Goal: Contribute content

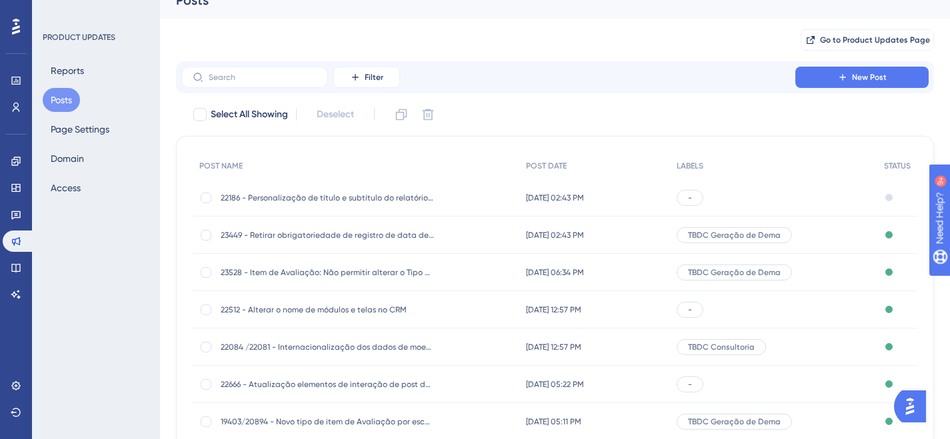
scroll to position [19, 0]
click at [861, 79] on span "New Post" at bounding box center [869, 76] width 35 height 11
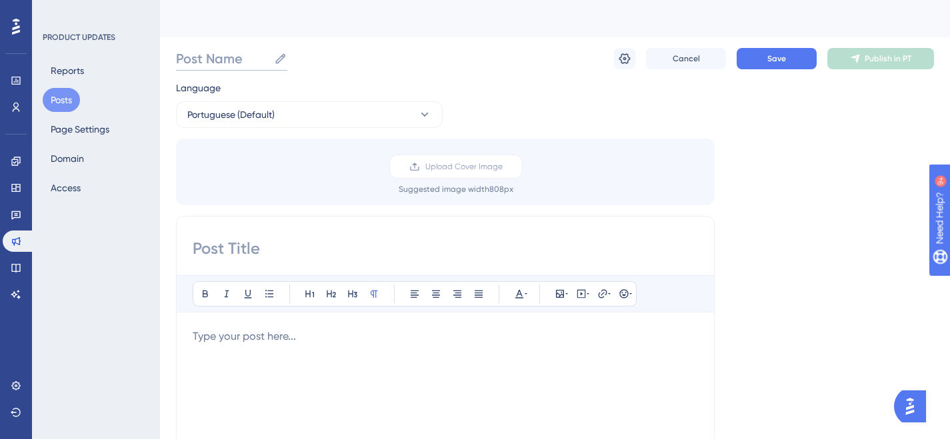
click at [203, 60] on input "Post Name" at bounding box center [222, 58] width 93 height 19
paste input "22835"
paste input "Predefinir motivos de cancelamento de campo de produtos - GD (Bayer)"
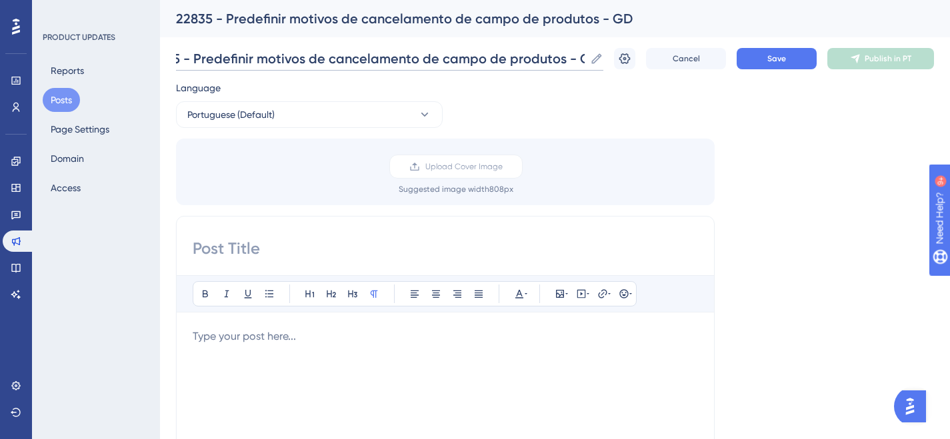
scroll to position [0, 29]
drag, startPoint x: 197, startPoint y: 57, endPoint x: 678, endPoint y: 51, distance: 481.3
click at [678, 51] on div "22835 - Predefinir motivos de cancelamento de campo de produtos - GD 22835 - Pr…" at bounding box center [555, 58] width 758 height 43
type input "22835 - Predefinir motivos de cancelamento de campo de produtos - GD"
click at [221, 246] on input at bounding box center [445, 248] width 505 height 21
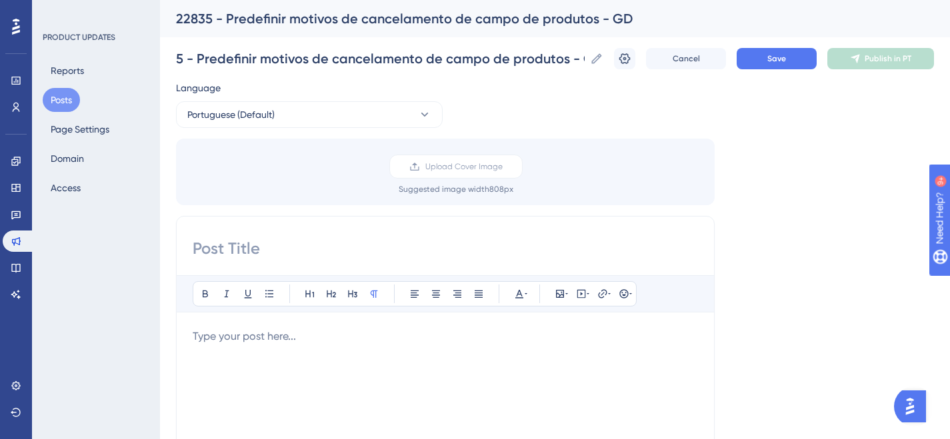
scroll to position [0, 0]
paste input "Predefinir motivos de cancelamento de campo de produtos - GD"
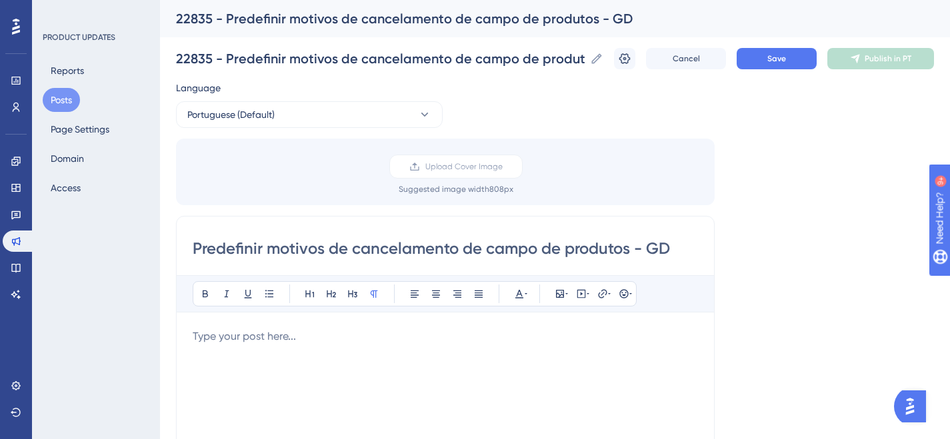
click at [215, 248] on input "Predefinir motivos de cancelamento de campo de produtos - GD" at bounding box center [445, 248] width 505 height 21
drag, startPoint x: 359, startPoint y: 248, endPoint x: 372, endPoint y: 248, distance: 13.3
click at [359, 248] on input "Pré-definir motivos de cancelamento de campo de produtos - GD" at bounding box center [445, 248] width 505 height 21
drag, startPoint x: 613, startPoint y: 249, endPoint x: 656, endPoint y: 249, distance: 43.3
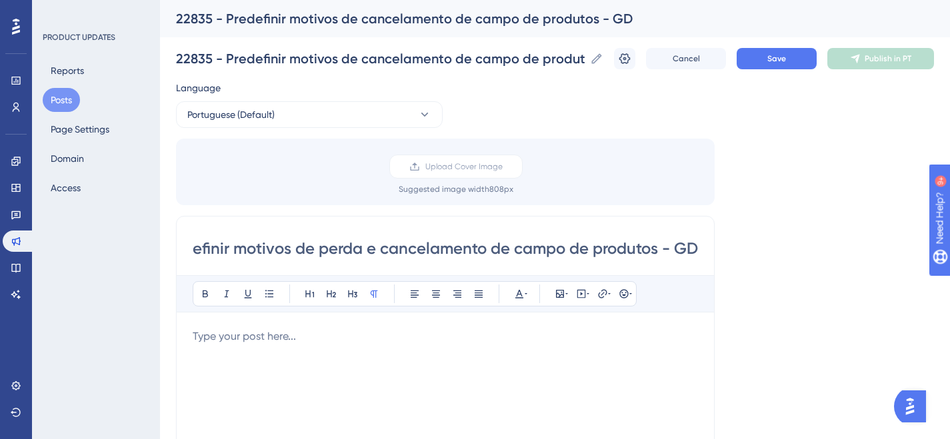
click at [656, 249] on input "Pré-definir motivos de perda e cancelamento de campo de produtos - GD" at bounding box center [445, 248] width 505 height 21
type input "Pré-definir motivos de perda e cancelamento de campo - GD"
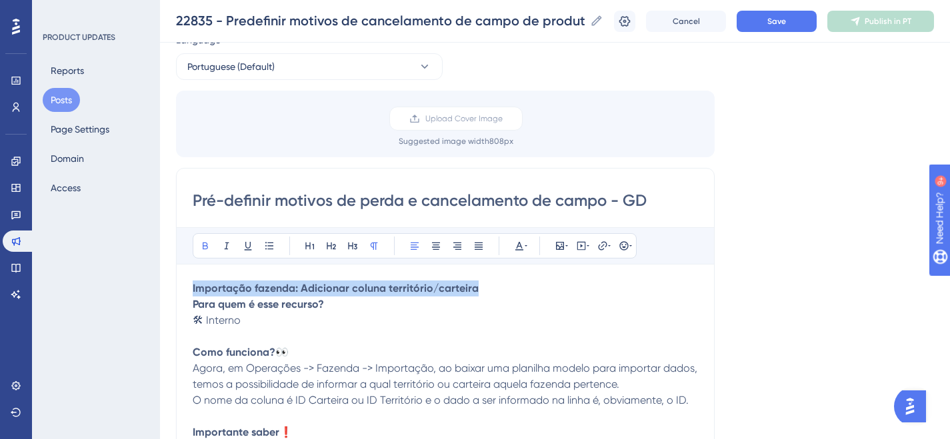
drag, startPoint x: 503, startPoint y: 290, endPoint x: 171, endPoint y: 283, distance: 332.0
click at [171, 283] on div "Performance Users Engagement Widgets Feedback Product Updates Knowledge Base AI…" at bounding box center [555, 443] width 790 height 992
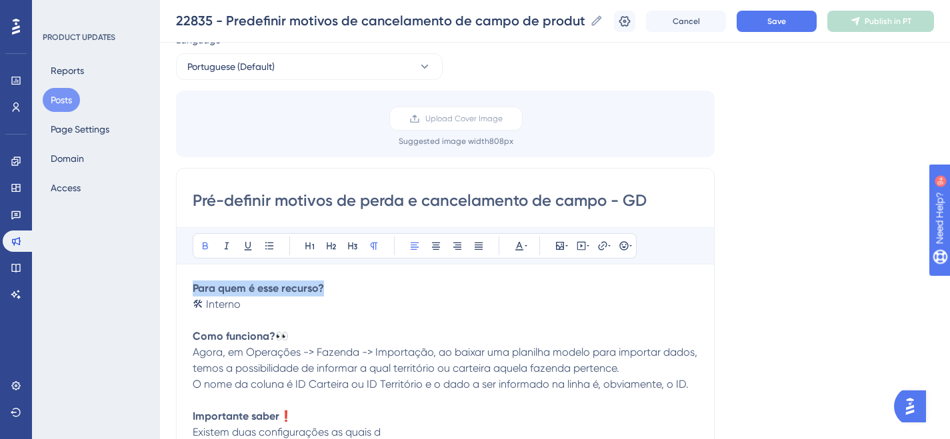
drag, startPoint x: 340, startPoint y: 286, endPoint x: 169, endPoint y: 285, distance: 170.6
click at [171, 285] on div "Performance Users Engagement Widgets Feedback Product Updates Knowledge Base AI…" at bounding box center [555, 443] width 790 height 992
click at [314, 241] on icon at bounding box center [310, 246] width 11 height 11
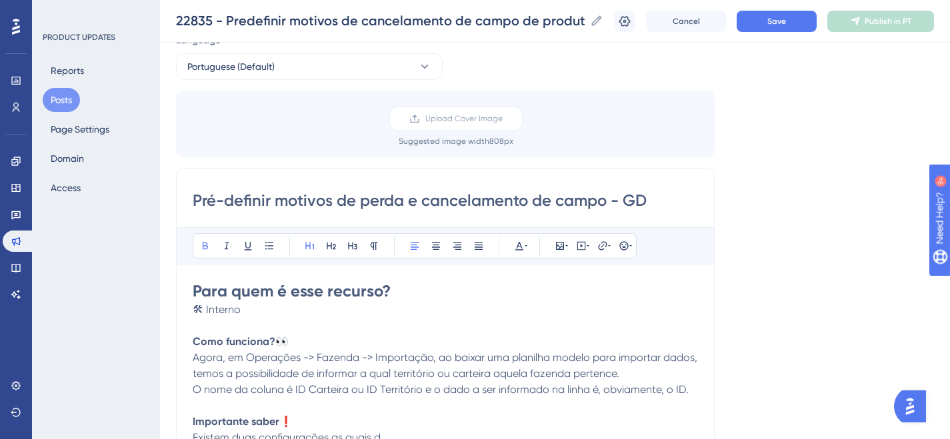
click at [193, 311] on span "🛠 Interno" at bounding box center [217, 309] width 48 height 13
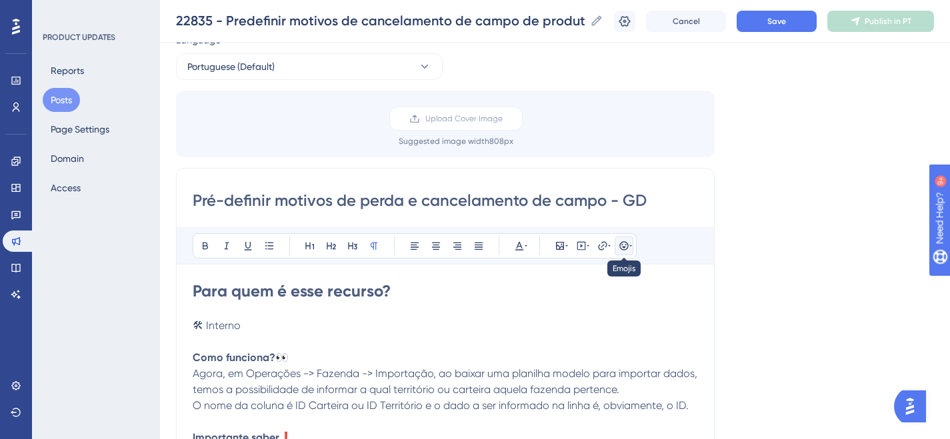
click at [628, 244] on icon at bounding box center [624, 246] width 11 height 11
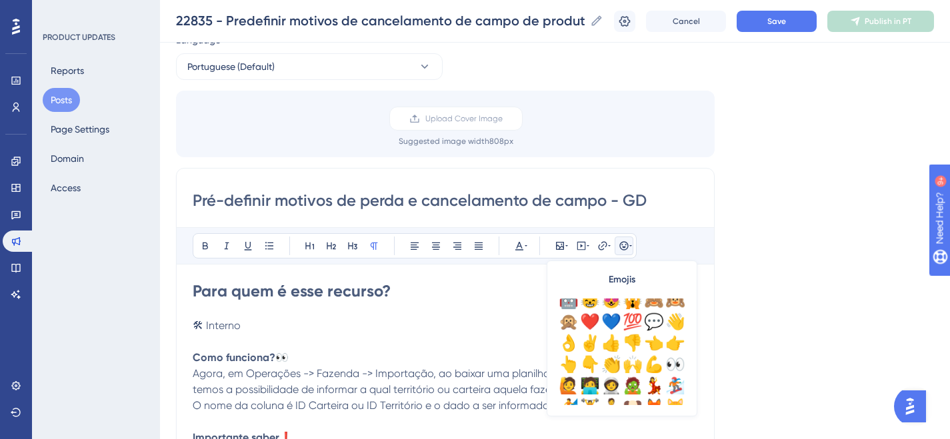
scroll to position [140, 0]
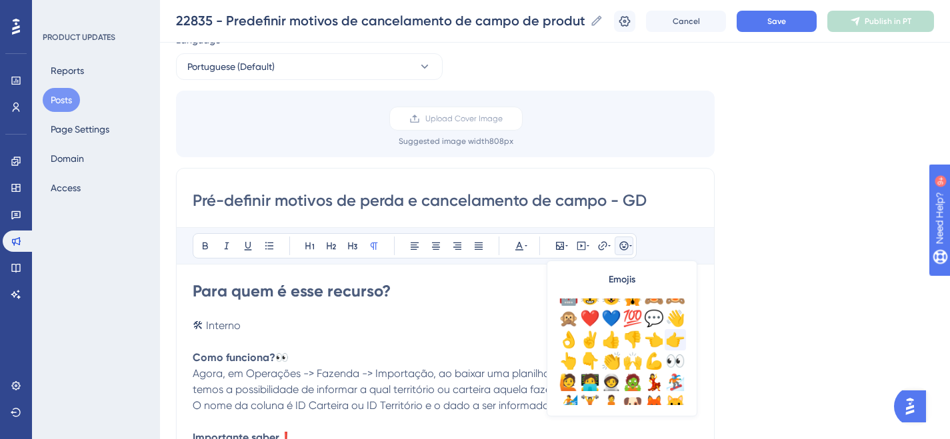
click at [675, 342] on div "👉" at bounding box center [675, 339] width 21 height 21
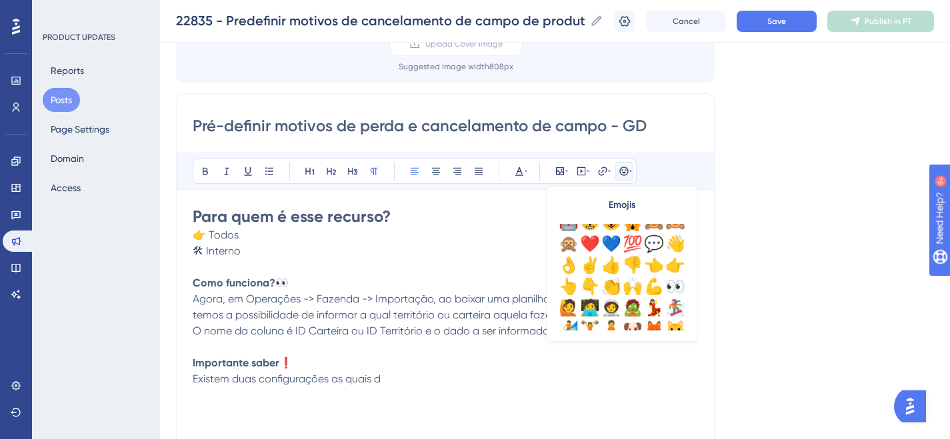
scroll to position [148, 0]
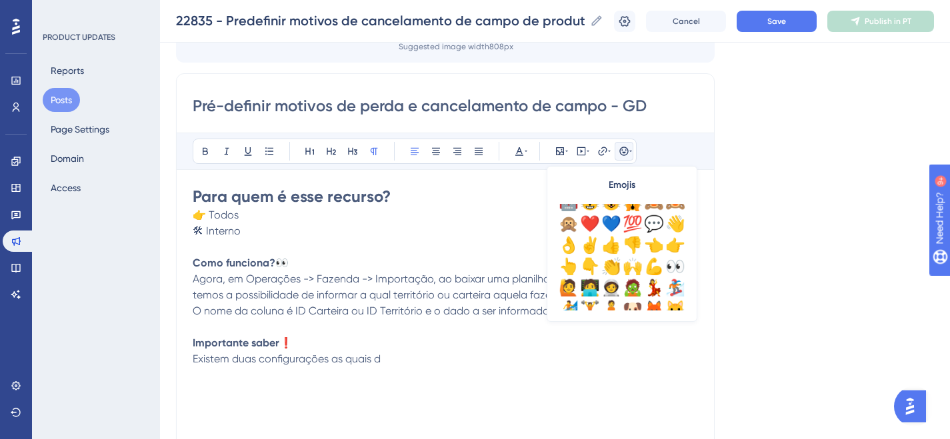
drag, startPoint x: 187, startPoint y: 262, endPoint x: 329, endPoint y: 262, distance: 142.0
click at [329, 262] on div "Pré-definir motivos de perda e cancelamento de campo - GD Bold Italic Underline…" at bounding box center [445, 284] width 539 height 423
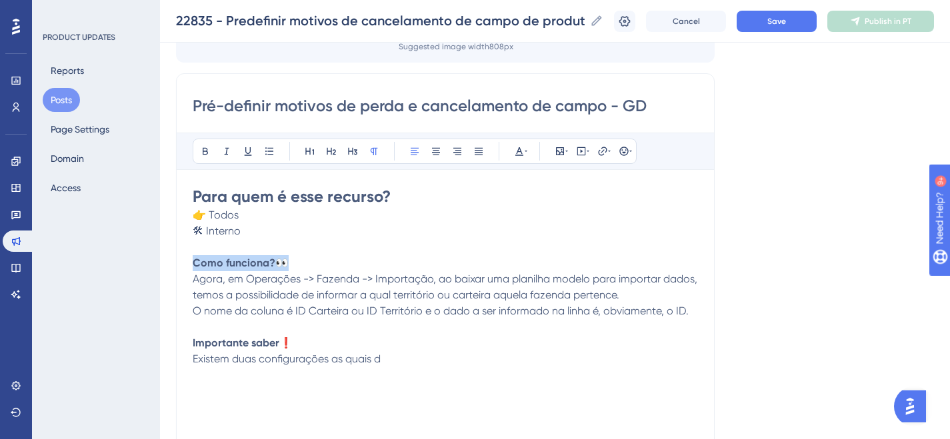
drag, startPoint x: 315, startPoint y: 265, endPoint x: 139, endPoint y: 265, distance: 175.3
click at [160, 265] on div "Performance Users Engagement Widgets Feedback Product Updates Knowledge Base AI…" at bounding box center [555, 348] width 790 height 992
click at [304, 155] on button at bounding box center [310, 151] width 19 height 19
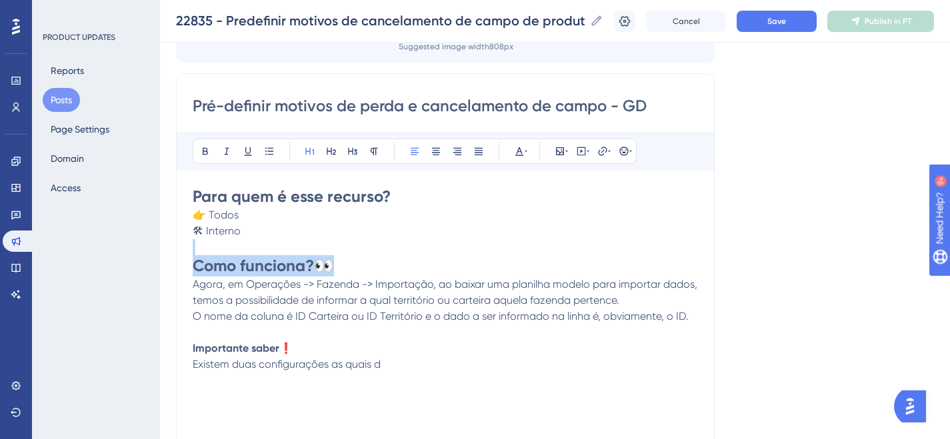
click at [373, 264] on h1 "Como funciona? 👀" at bounding box center [445, 265] width 505 height 21
click at [623, 146] on icon at bounding box center [624, 151] width 11 height 11
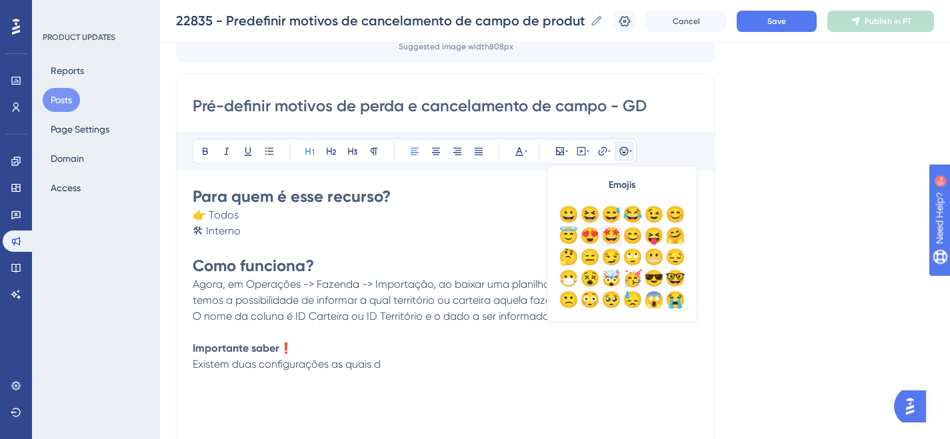
click at [605, 231] on div "🤩" at bounding box center [611, 235] width 21 height 21
click at [391, 320] on span "O nome da coluna é ID Carteira ou ID Território e o dado a ser informado na lin…" at bounding box center [441, 316] width 496 height 13
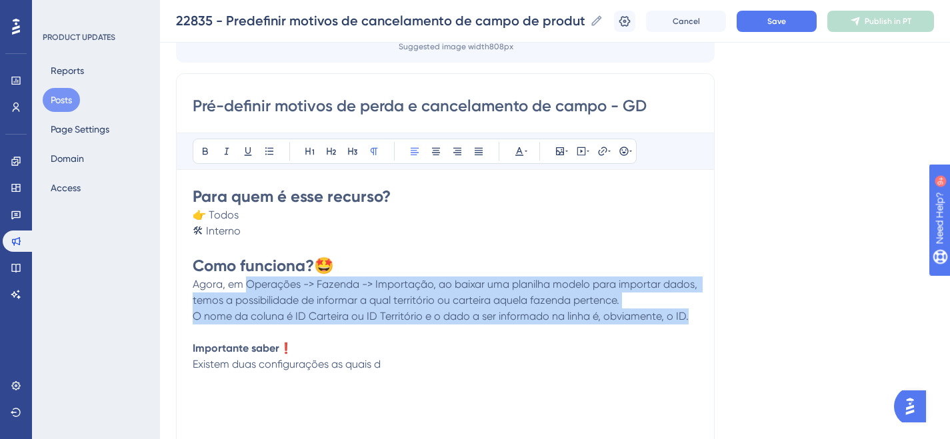
drag, startPoint x: 245, startPoint y: 285, endPoint x: 708, endPoint y: 314, distance: 464.2
click at [708, 314] on div "Pré-definir motivos de perda e cancelamento de campo - GD Bold Italic Underline…" at bounding box center [445, 284] width 539 height 423
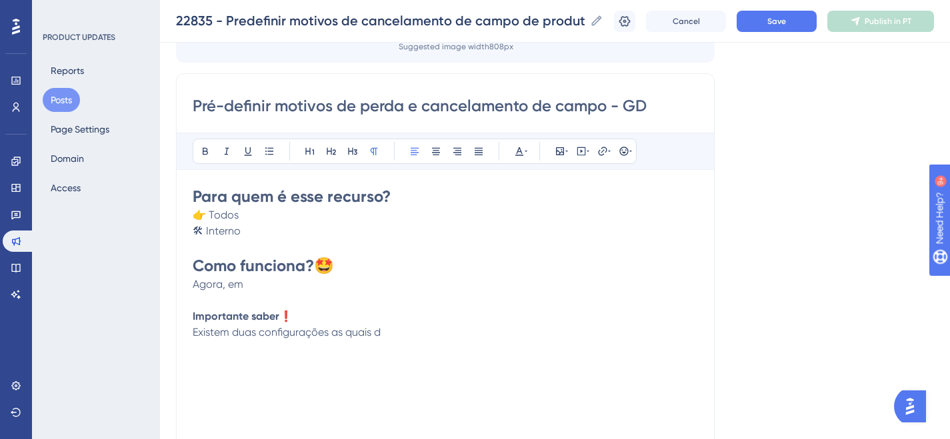
drag, startPoint x: 193, startPoint y: 284, endPoint x: 269, endPoint y: 282, distance: 76.0
click at [269, 282] on p "Agora, em" at bounding box center [445, 285] width 505 height 16
click at [261, 282] on p "Agora, em" at bounding box center [445, 285] width 505 height 16
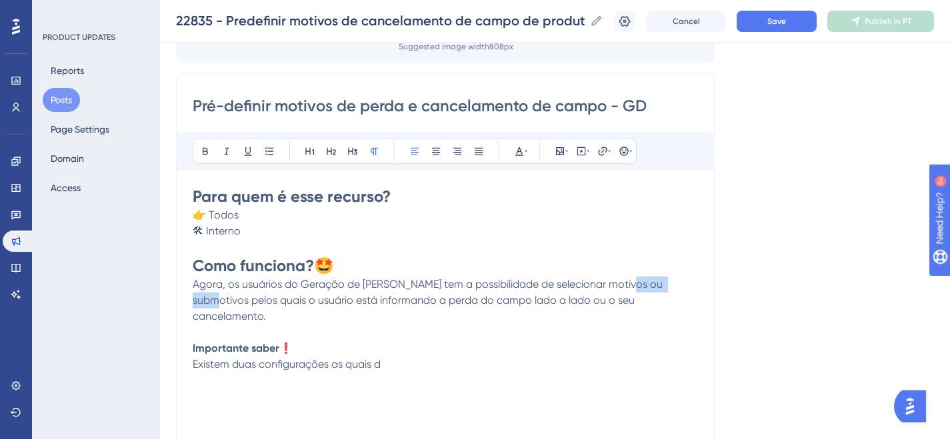
click at [653, 287] on span "Agora, os usuários do Geração de [PERSON_NAME] tem a possibilidade de seleciona…" at bounding box center [429, 300] width 473 height 45
drag, startPoint x: 622, startPoint y: 285, endPoint x: 696, endPoint y: 279, distance: 74.2
click at [625, 285] on span "Agora, os usuários do Geração de [PERSON_NAME] tem a possibilidade de seleciona…" at bounding box center [429, 300] width 473 height 45
drag, startPoint x: 356, startPoint y: 301, endPoint x: 373, endPoint y: 299, distance: 17.4
click at [363, 300] on span "Agora, os usuários do Geração de Demanda tem a possibilidade de selecionar moti…" at bounding box center [432, 300] width 478 height 45
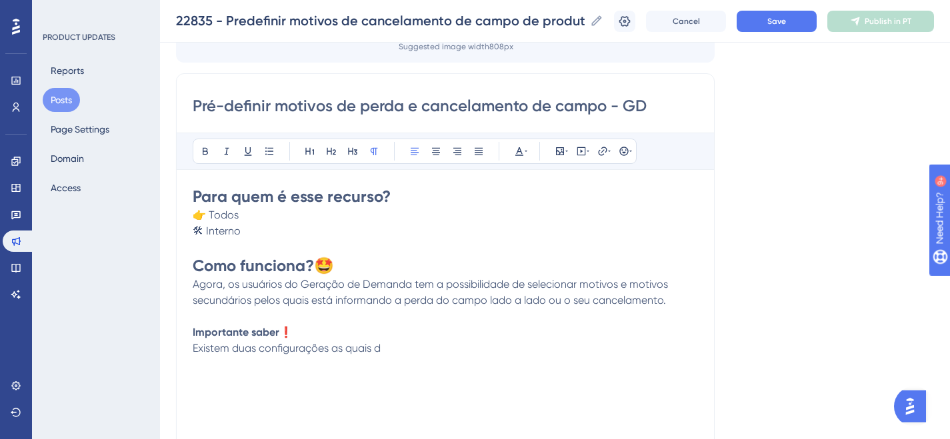
click at [332, 301] on span "Agora, os usuários do Geração de Demanda tem a possibilidade de selecionar moti…" at bounding box center [432, 292] width 478 height 29
click at [683, 299] on p "Agora, os usuários do Geração de [PERSON_NAME] tem a possibilidade de seleciona…" at bounding box center [445, 293] width 505 height 32
